Goal: Obtain resource: Download file/media

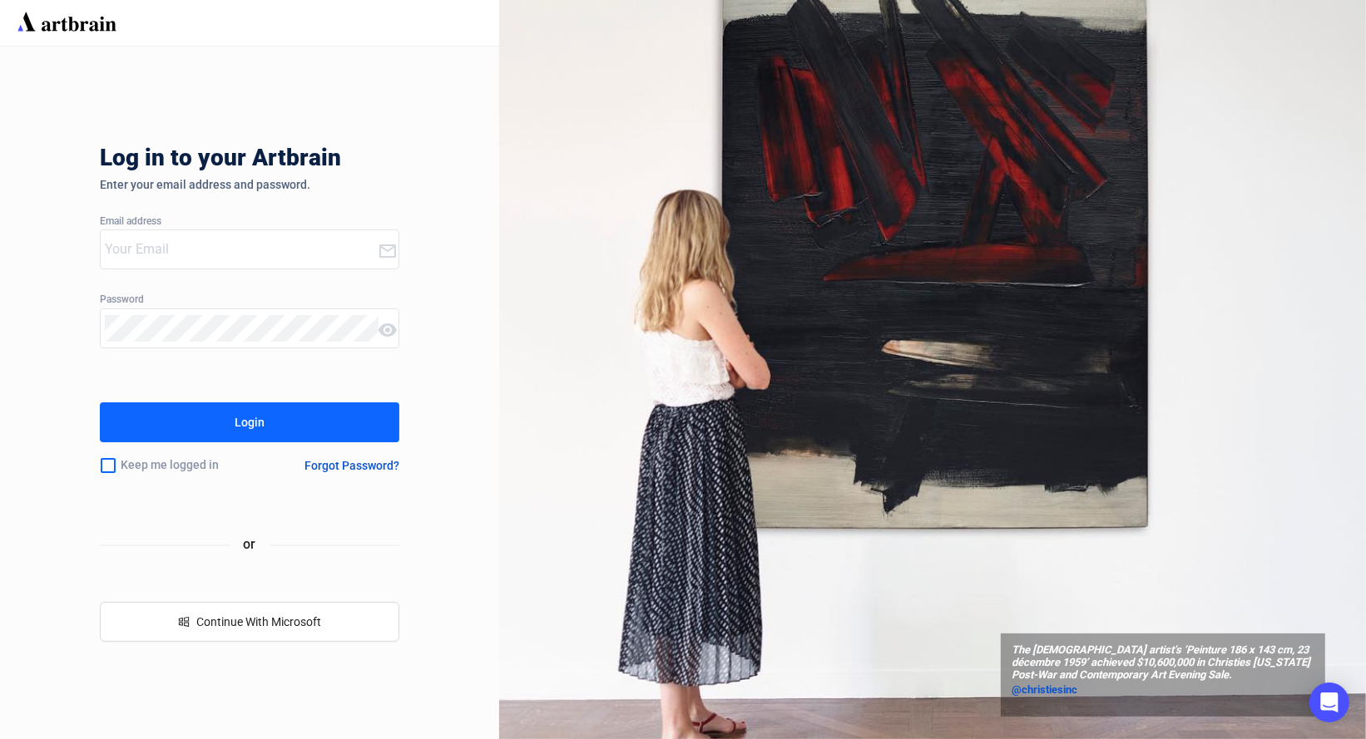
click at [205, 253] on input "email" at bounding box center [241, 249] width 273 height 27
type input "[EMAIL_ADDRESS][DOMAIN_NAME]"
click at [256, 423] on div "Login" at bounding box center [250, 422] width 30 height 27
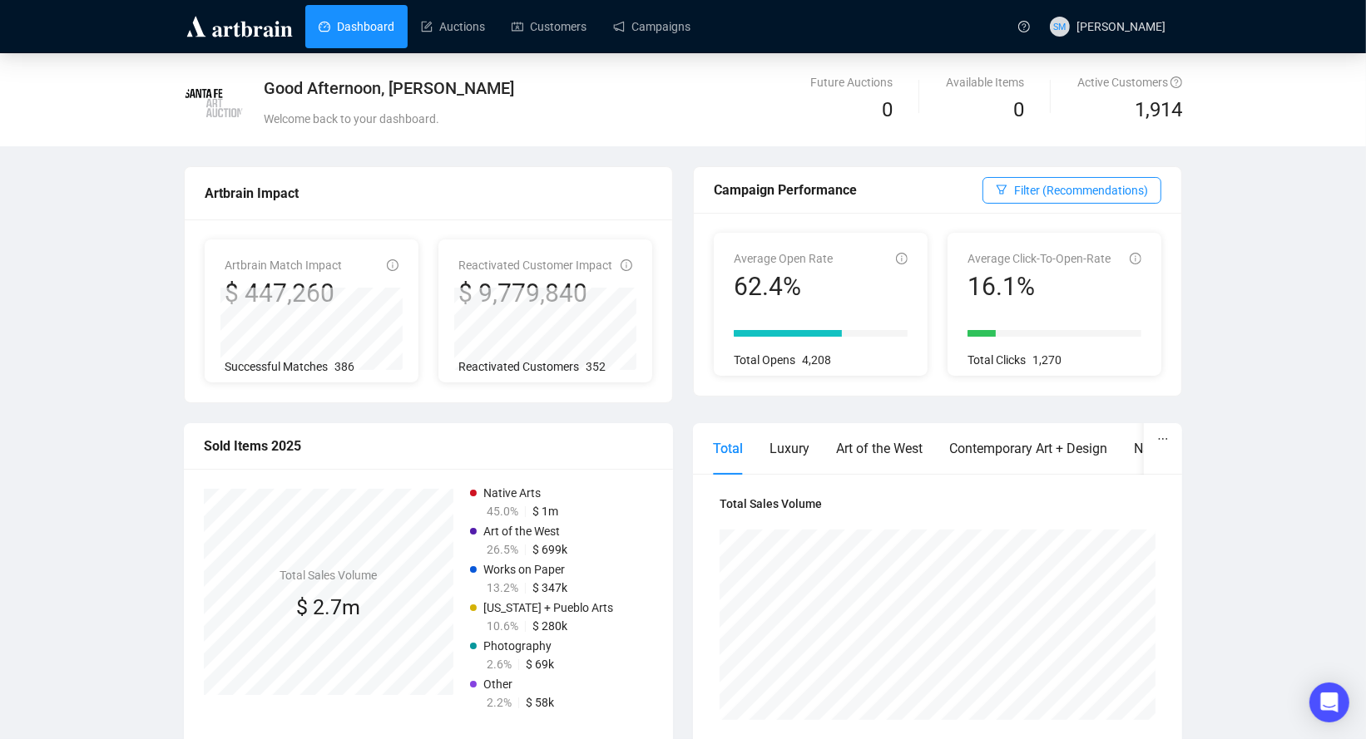
click at [548, 188] on div "Artbrain Impact" at bounding box center [429, 193] width 448 height 21
click at [572, 30] on link "Customers" at bounding box center [549, 26] width 75 height 43
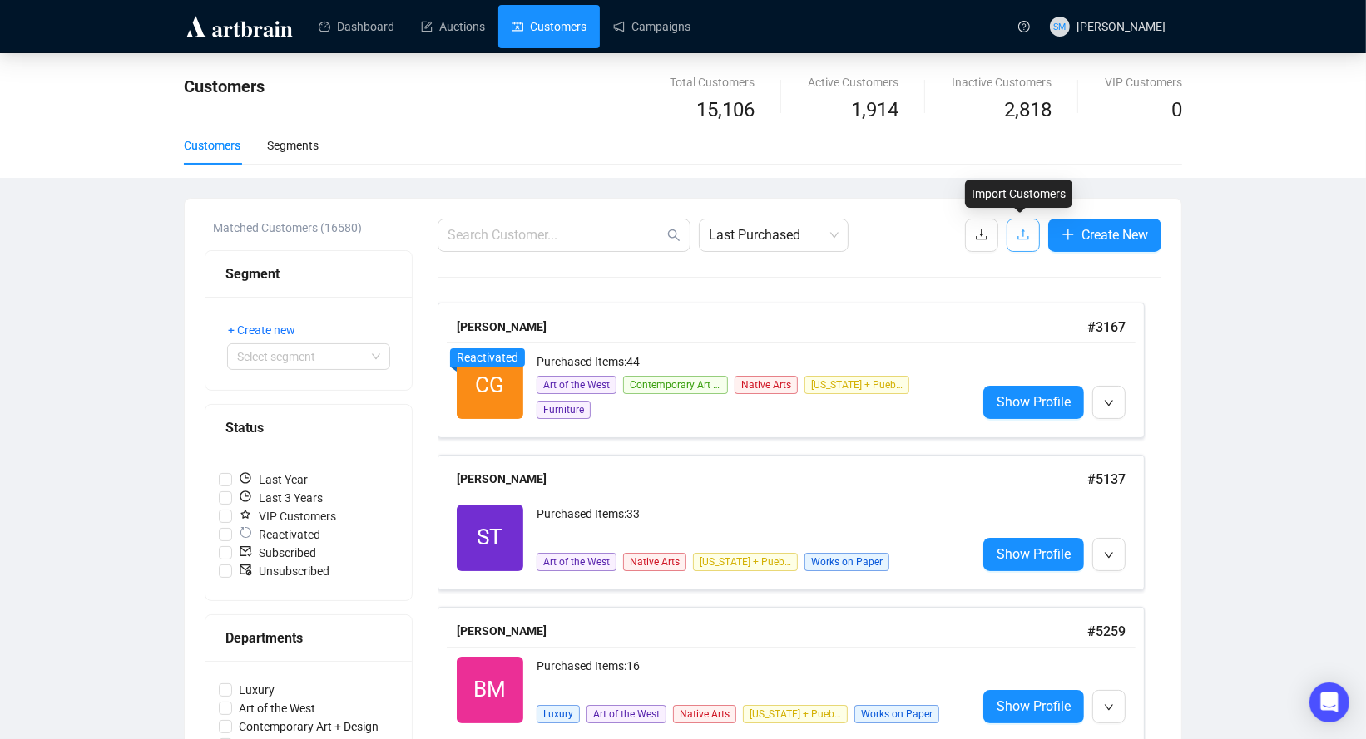
click at [1016, 231] on icon "upload" at bounding box center [1022, 234] width 13 height 13
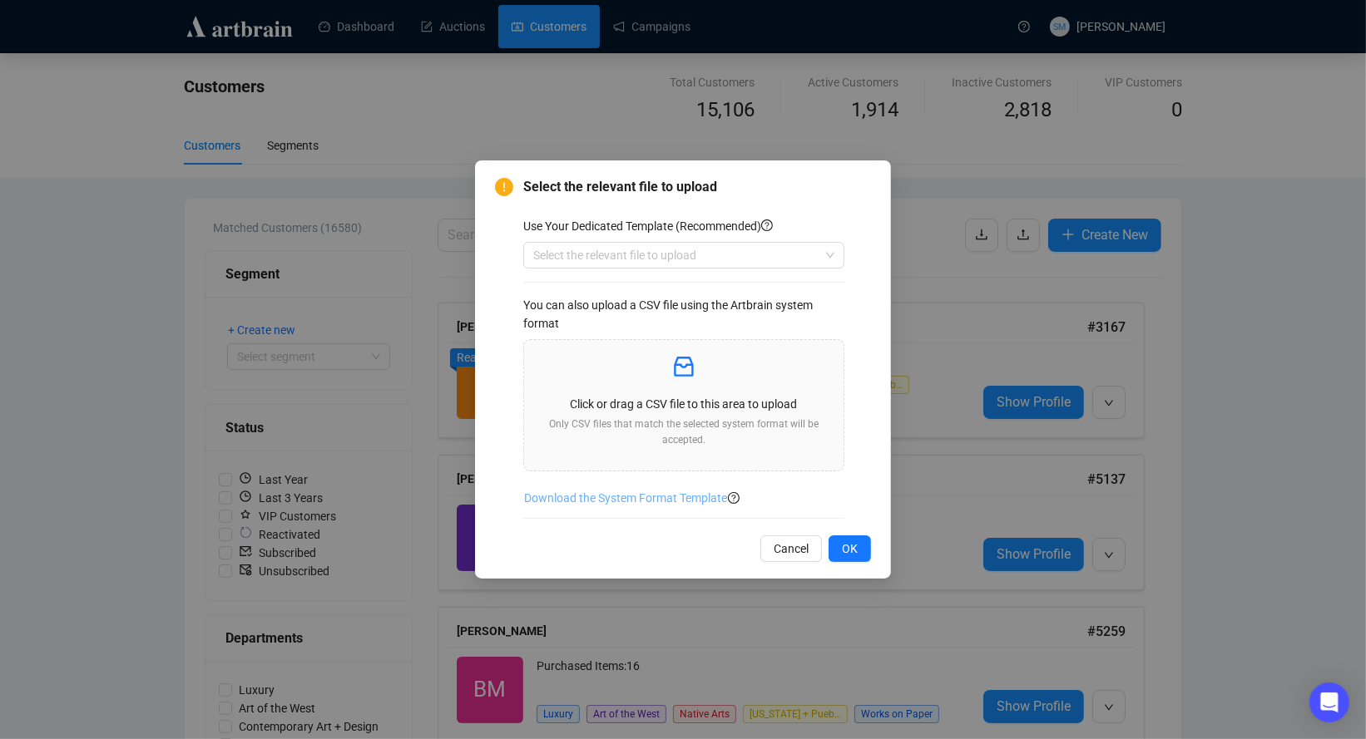
click at [626, 499] on span "Download the System Format Template" at bounding box center [625, 498] width 203 height 18
click at [872, 307] on div "Select the relevant file to upload Use Your Dedicated Template (Recommended) Se…" at bounding box center [683, 370] width 416 height 419
click at [848, 547] on span "OK" at bounding box center [850, 549] width 16 height 18
